Goal: Obtain resource: Obtain resource

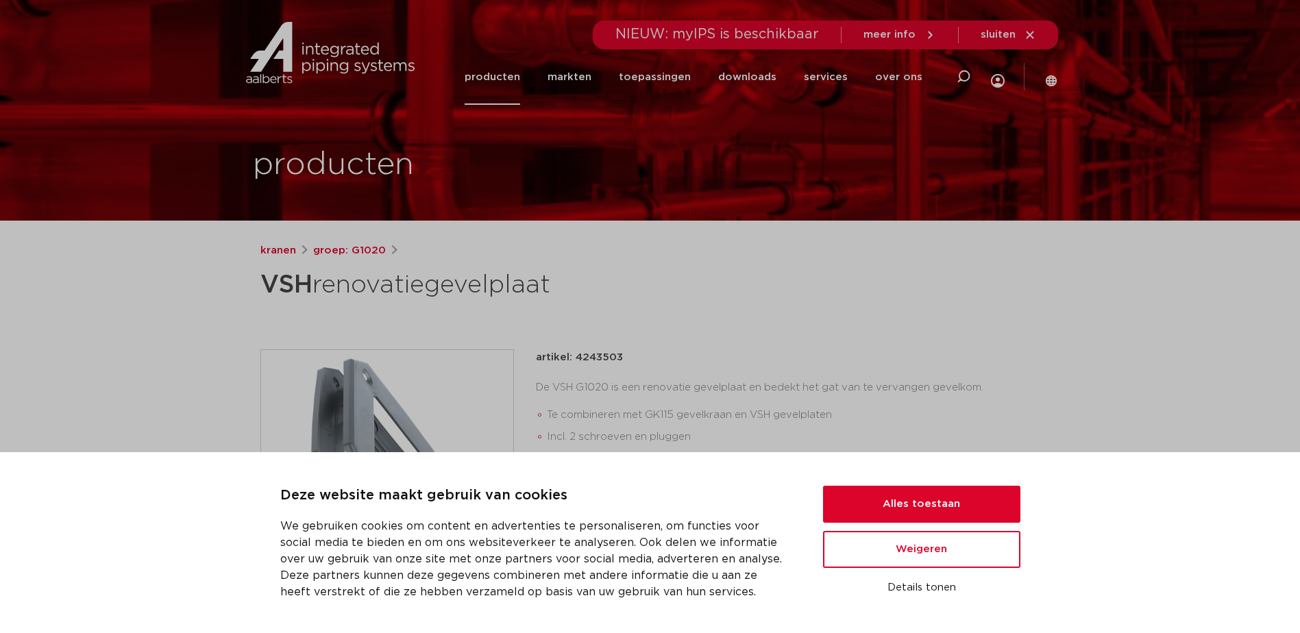
scroll to position [114, 0]
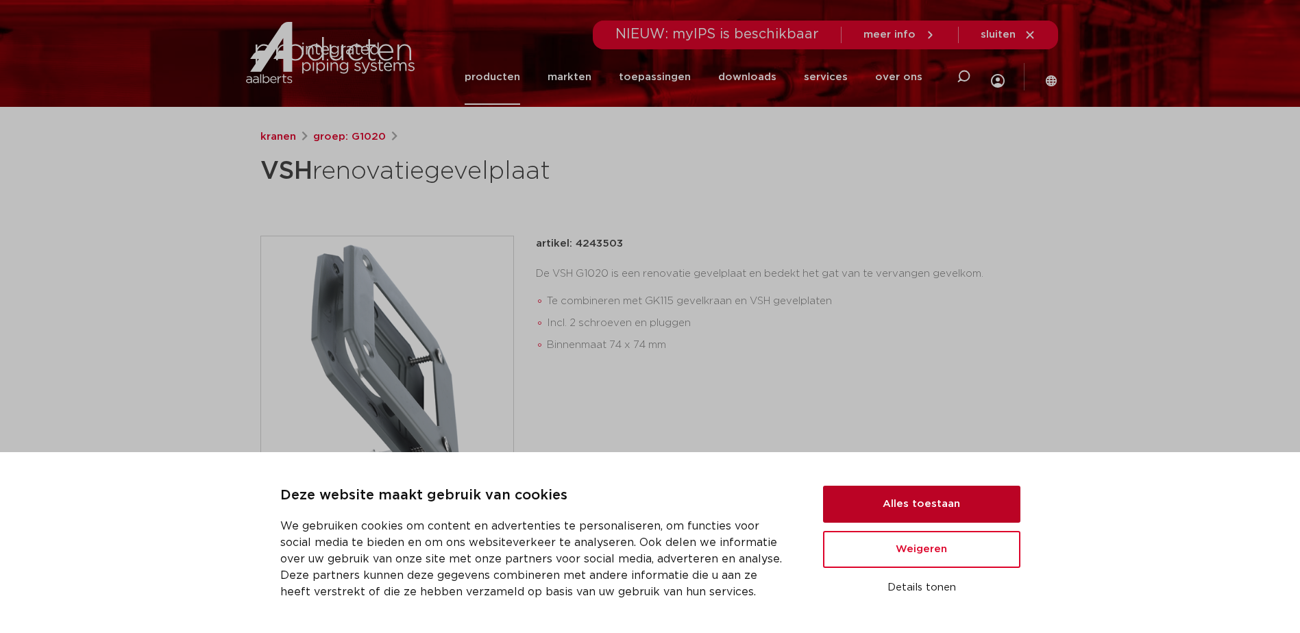
click at [947, 503] on button "Alles toestaan" at bounding box center [921, 504] width 197 height 37
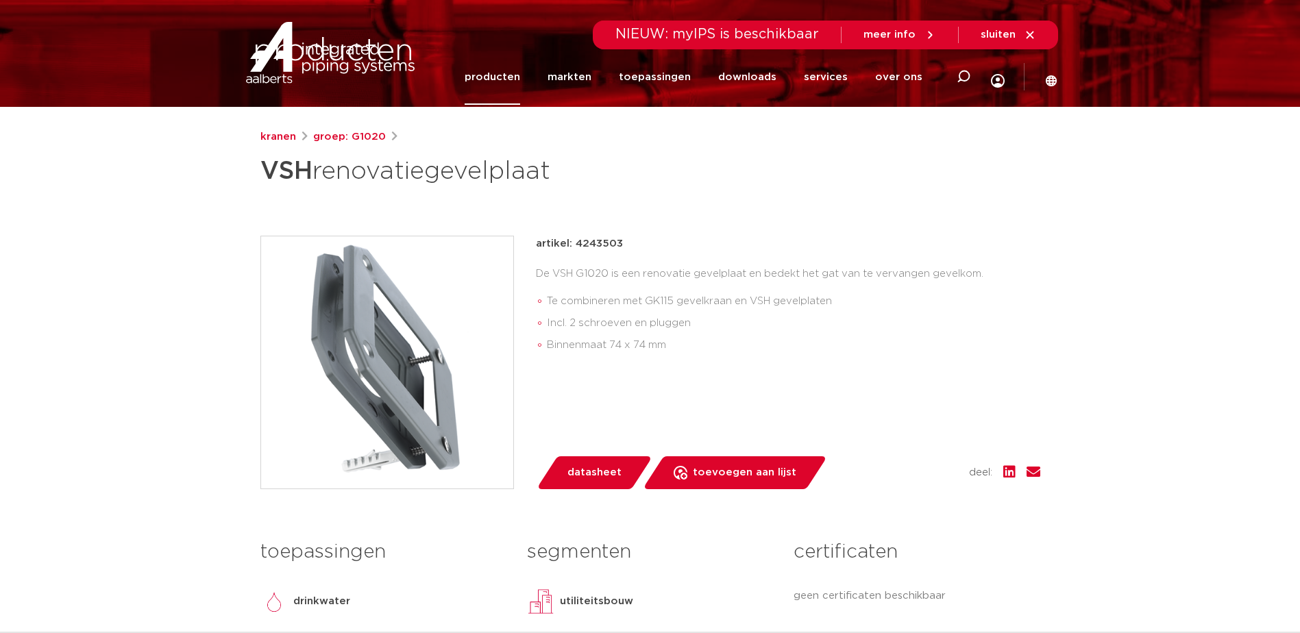
scroll to position [0, 0]
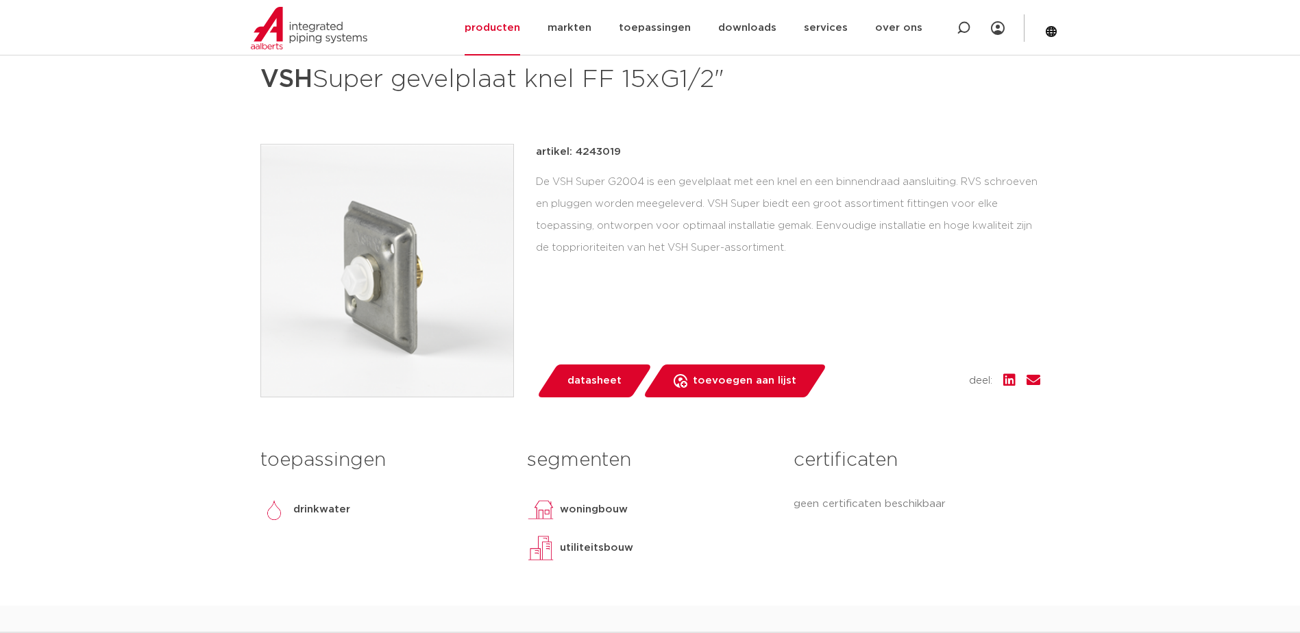
click at [617, 372] on span "datasheet" at bounding box center [595, 381] width 54 height 22
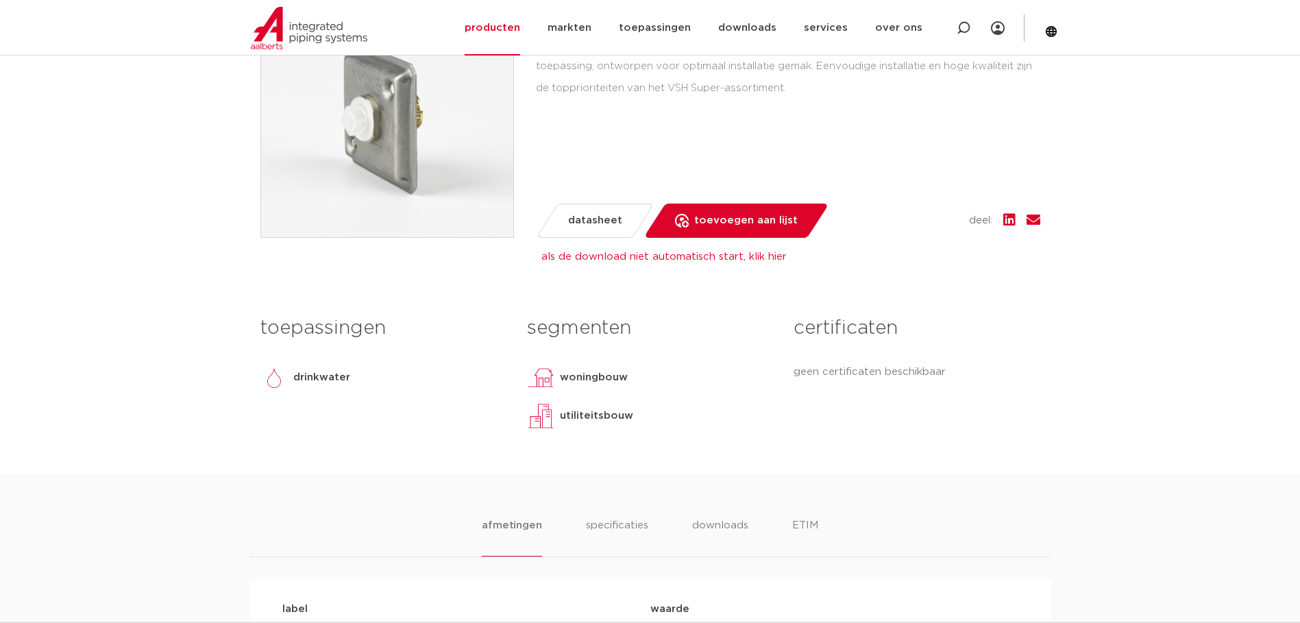
scroll to position [480, 0]
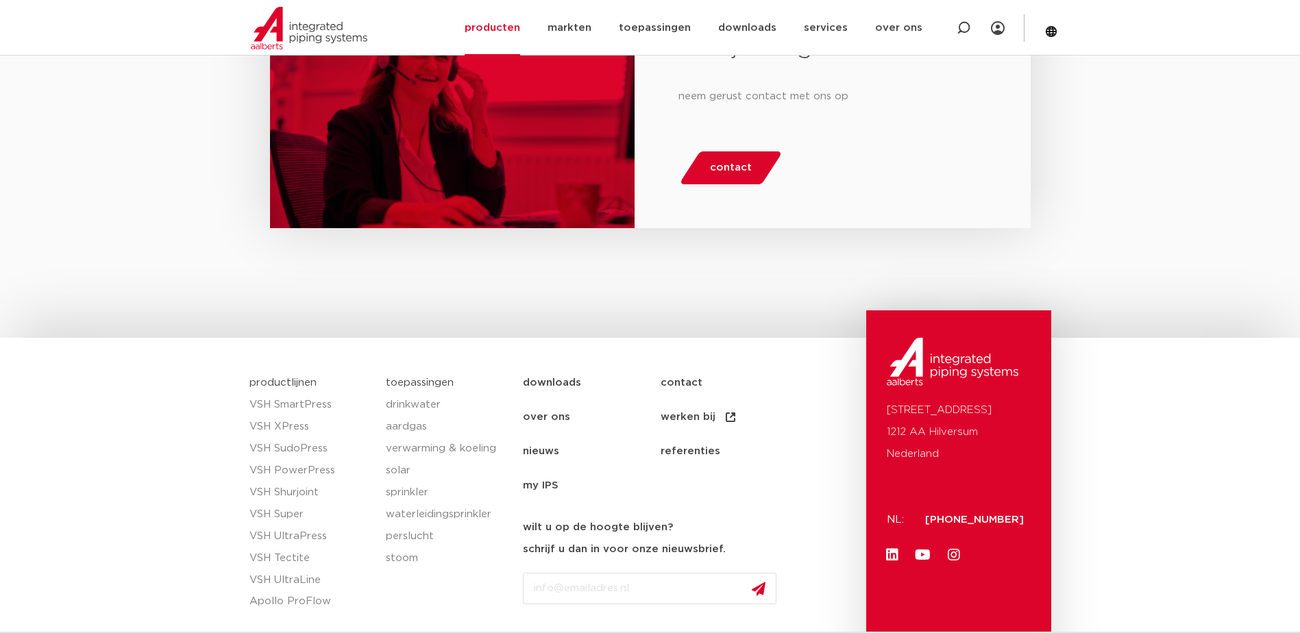
scroll to position [1760, 0]
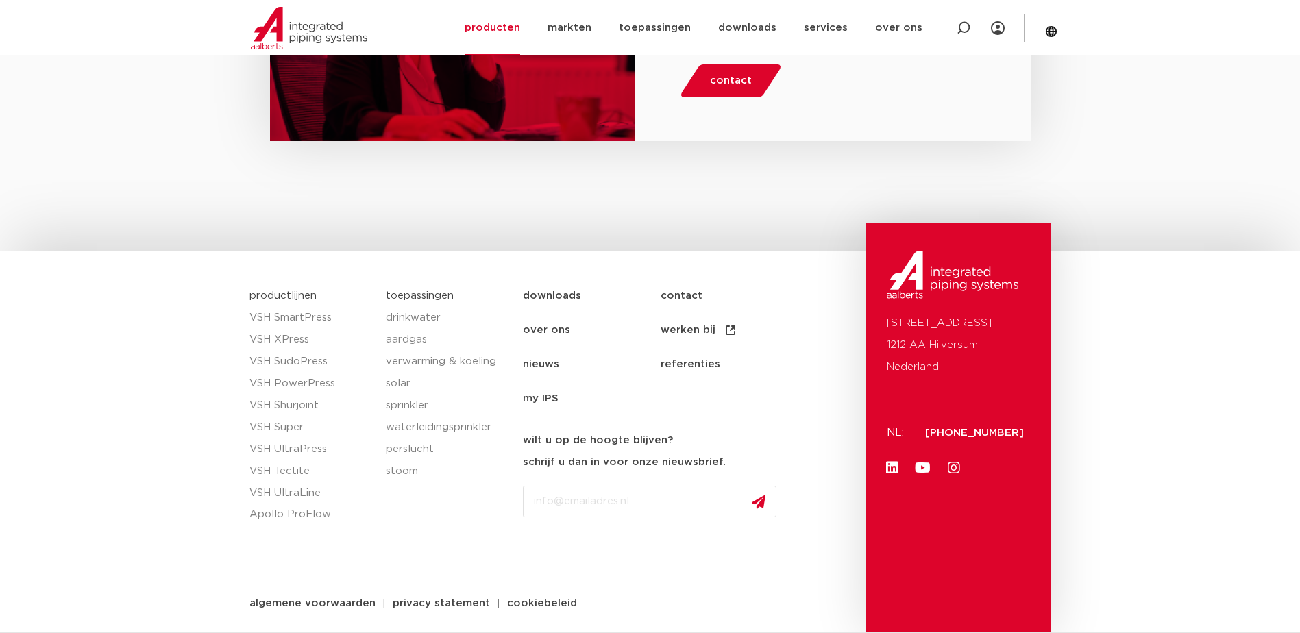
click at [550, 287] on link "downloads" at bounding box center [592, 296] width 138 height 34
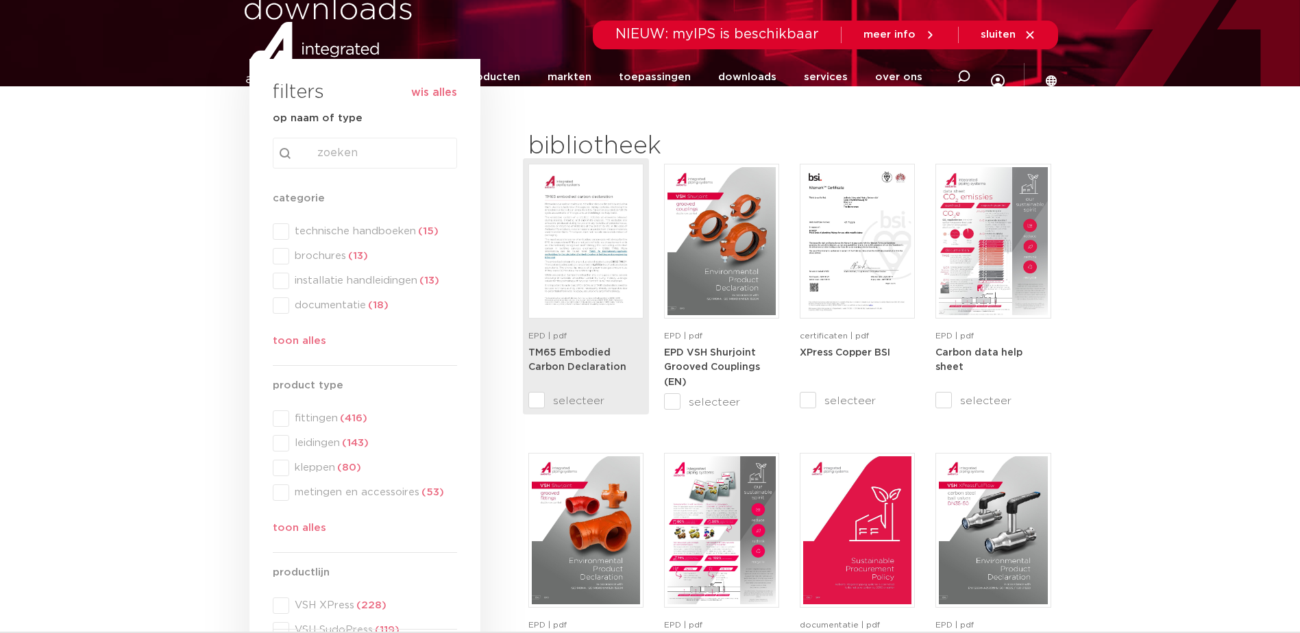
scroll to position [206, 0]
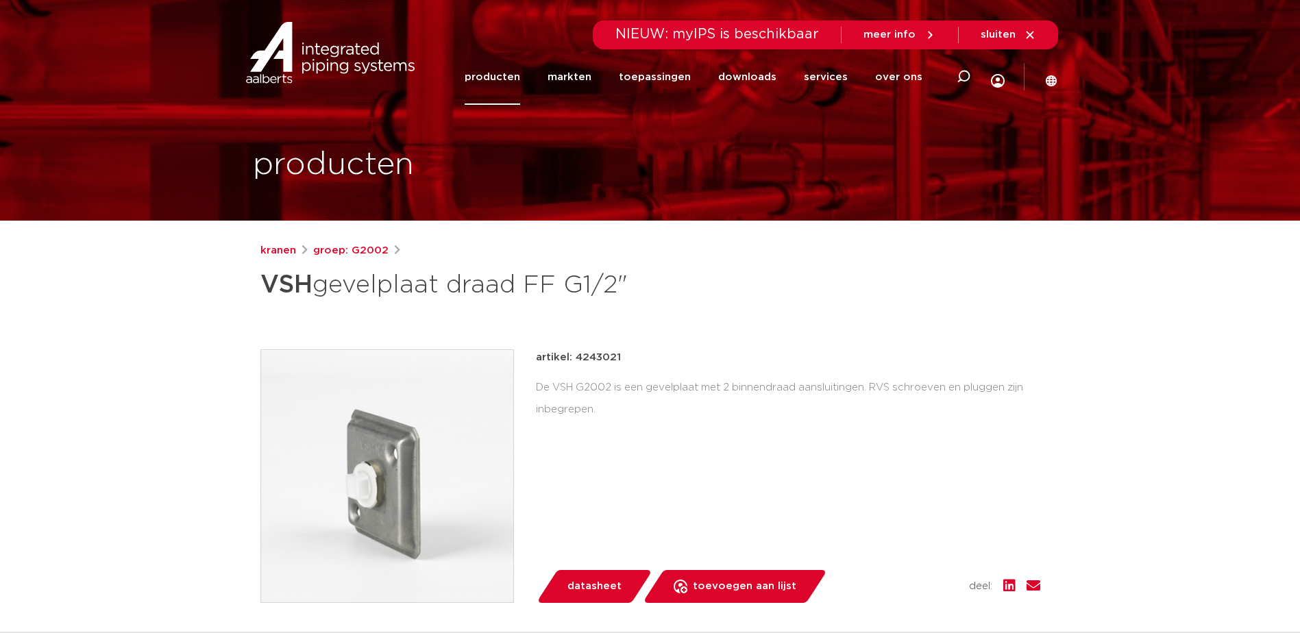
click at [592, 360] on p "artikel: 4243021" at bounding box center [578, 358] width 85 height 16
drag, startPoint x: 592, startPoint y: 360, endPoint x: 555, endPoint y: 387, distance: 45.5
click at [555, 387] on div "De VSH G2002 is een gevelplaat met 2 binnendraad aansluitingen. RVS schroeven e…" at bounding box center [788, 399] width 505 height 44
drag, startPoint x: 583, startPoint y: 388, endPoint x: 613, endPoint y: 389, distance: 29.5
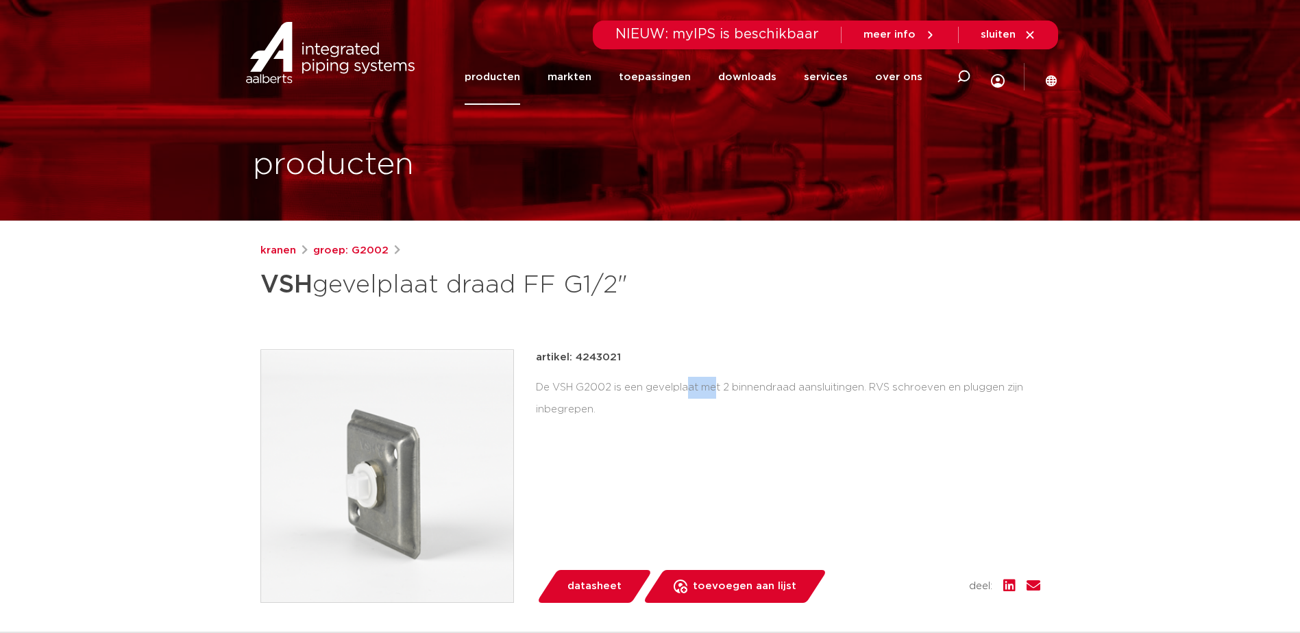
click at [613, 389] on div "De VSH G2002 is een gevelplaat met 2 binnendraad aansluitingen. RVS schroeven e…" at bounding box center [788, 399] width 505 height 44
copy div "G2002"
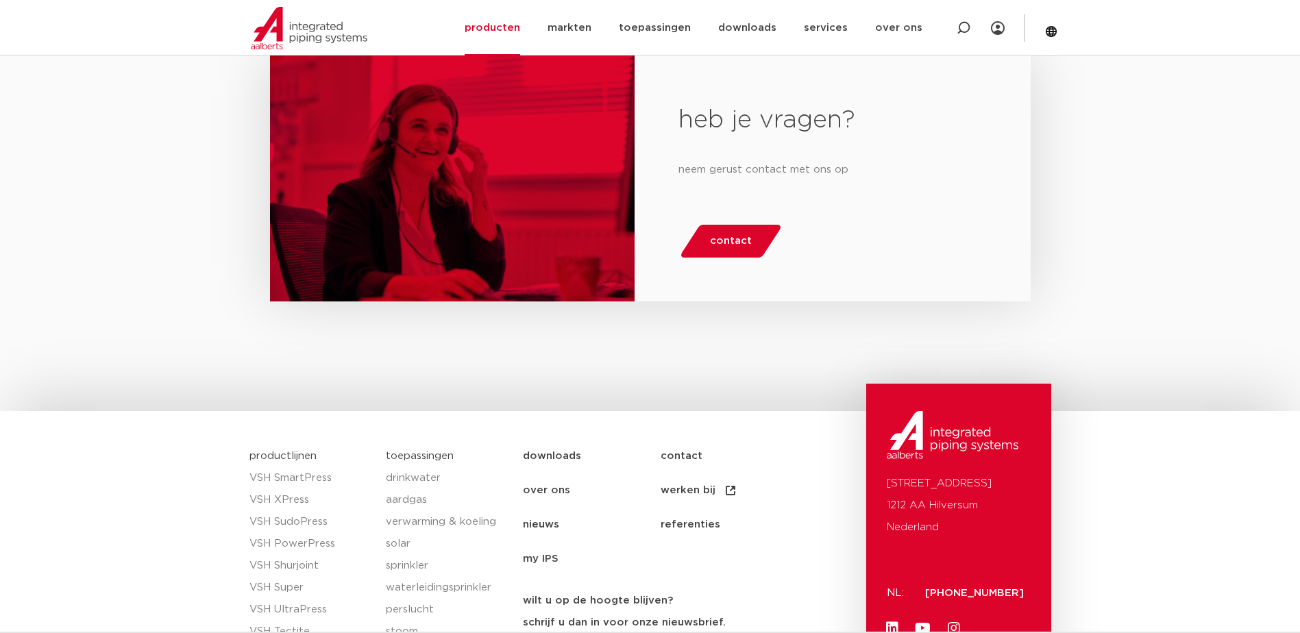
scroll to position [1760, 0]
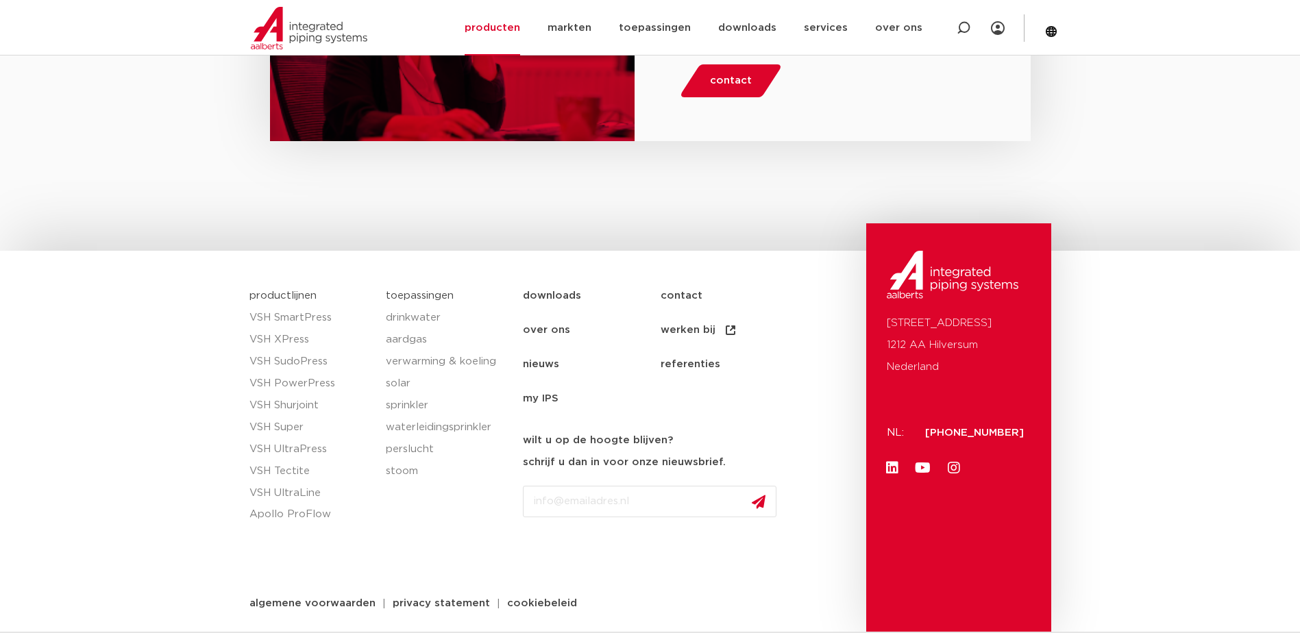
click at [549, 291] on link "downloads" at bounding box center [592, 296] width 138 height 34
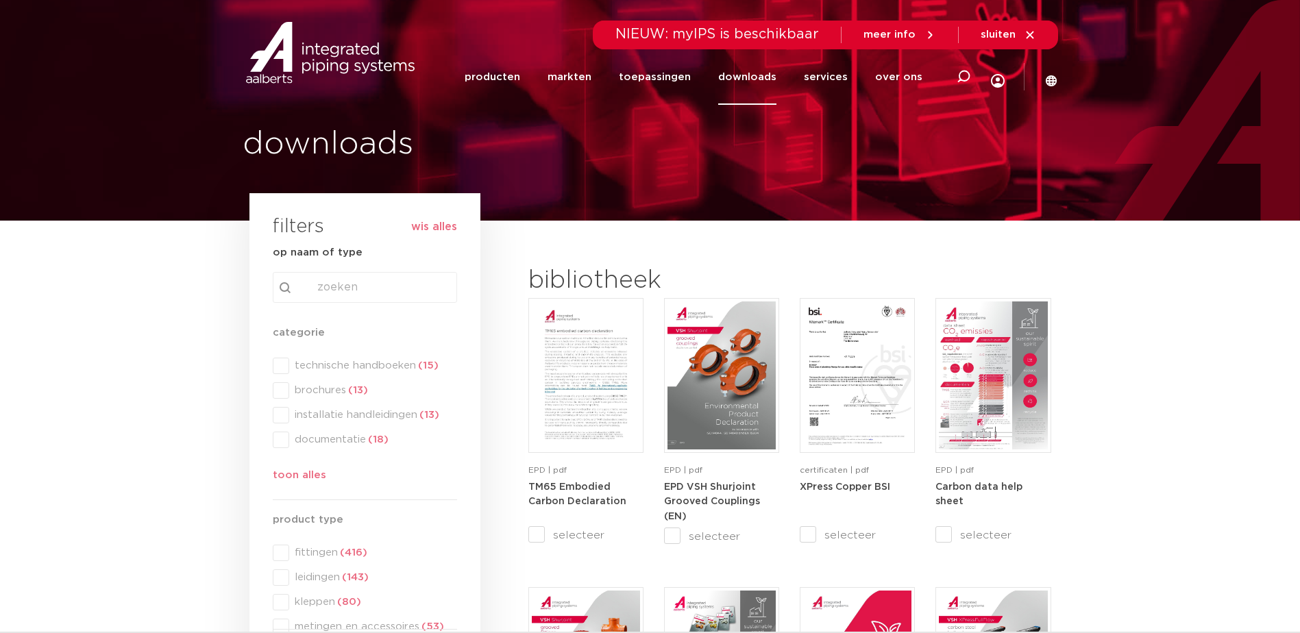
click at [347, 282] on div "search Search content Clear" at bounding box center [365, 287] width 184 height 31
click at [372, 287] on input "Search content" at bounding box center [365, 287] width 184 height 31
paste input "G2002"
type input "G2002"
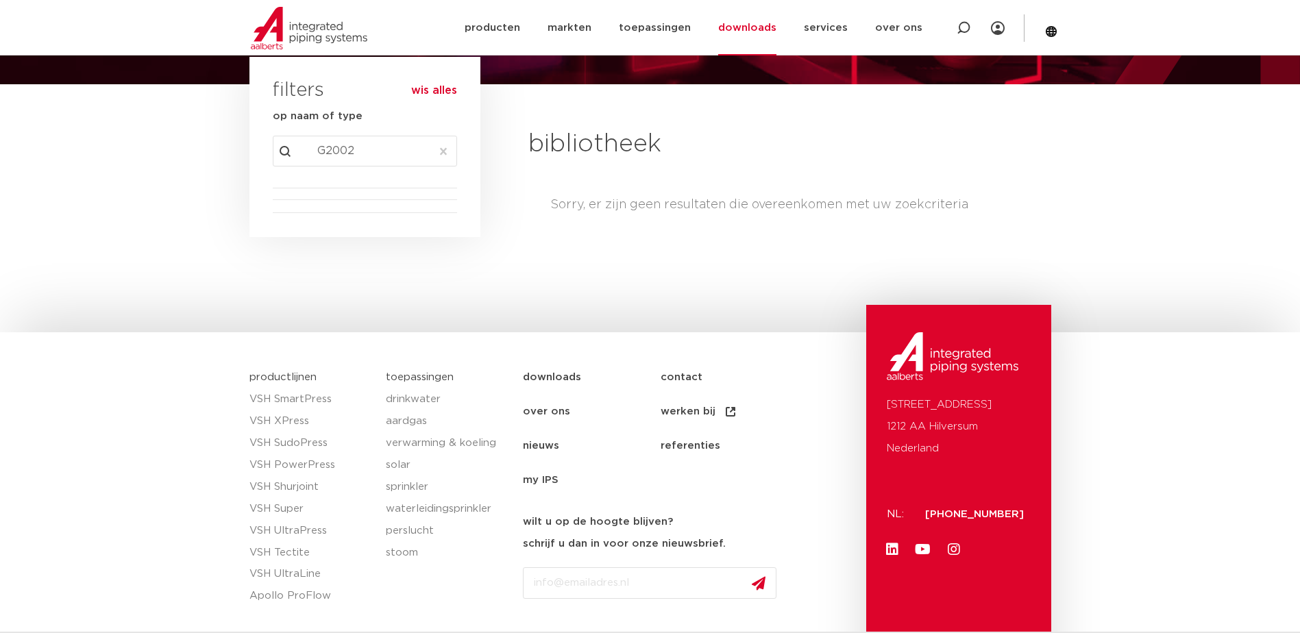
scroll to position [137, 0]
